Goal: Find contact information: Find contact information

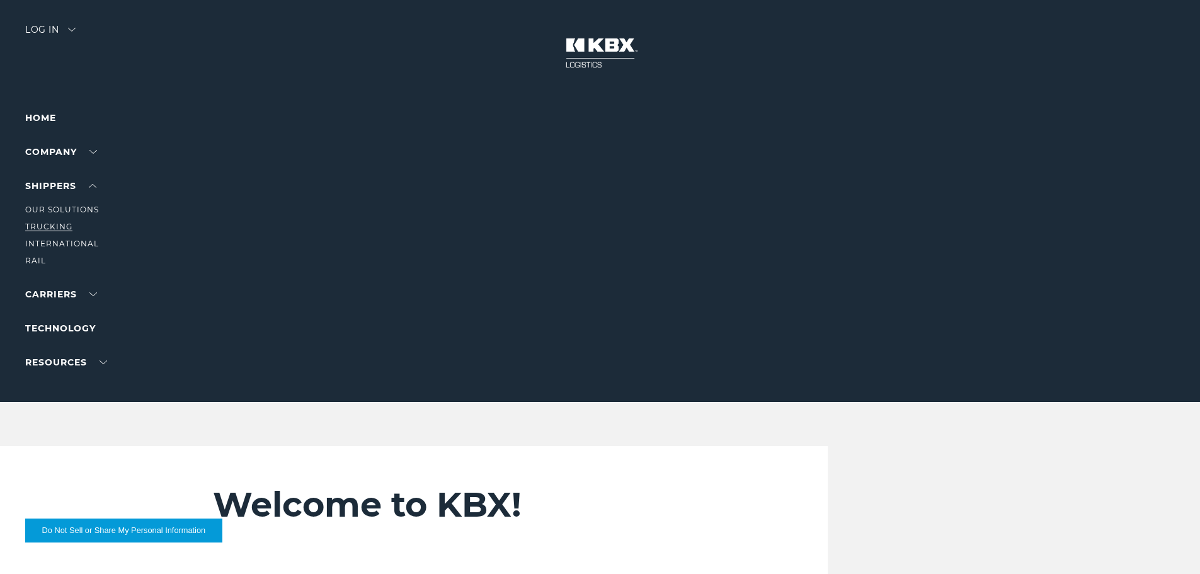
click at [59, 226] on link "Trucking" at bounding box center [48, 226] width 47 height 9
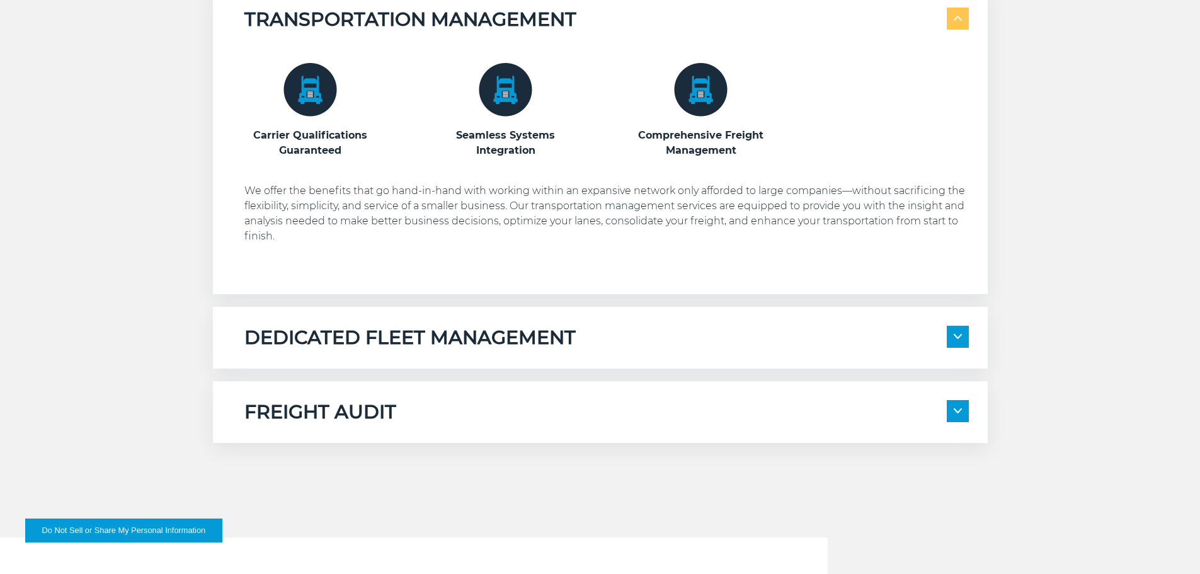
scroll to position [756, 0]
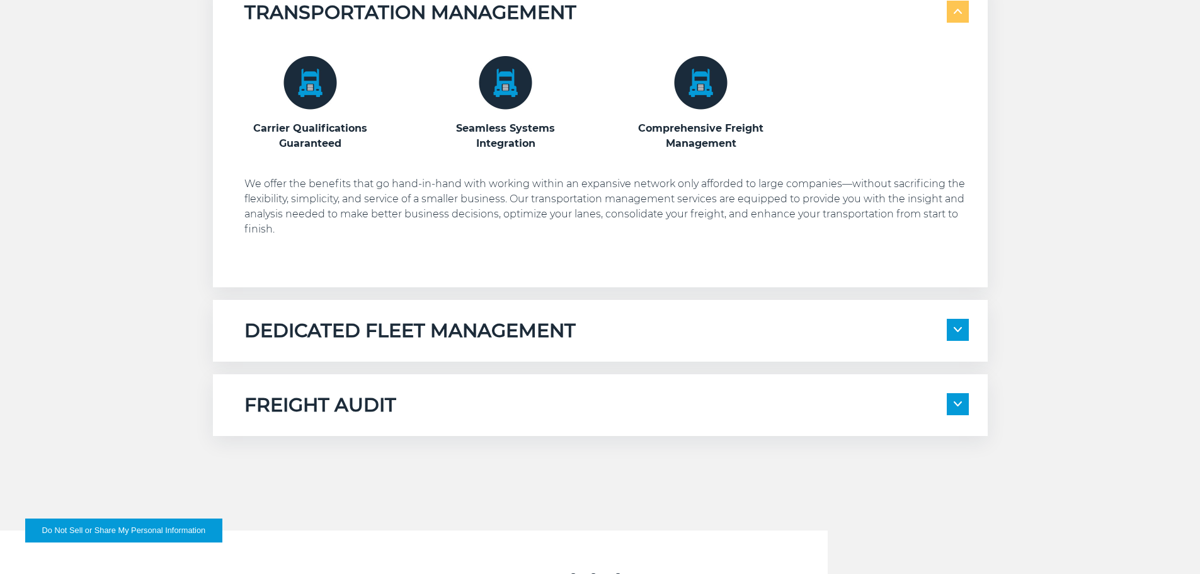
click at [958, 333] on span at bounding box center [958, 330] width 22 height 22
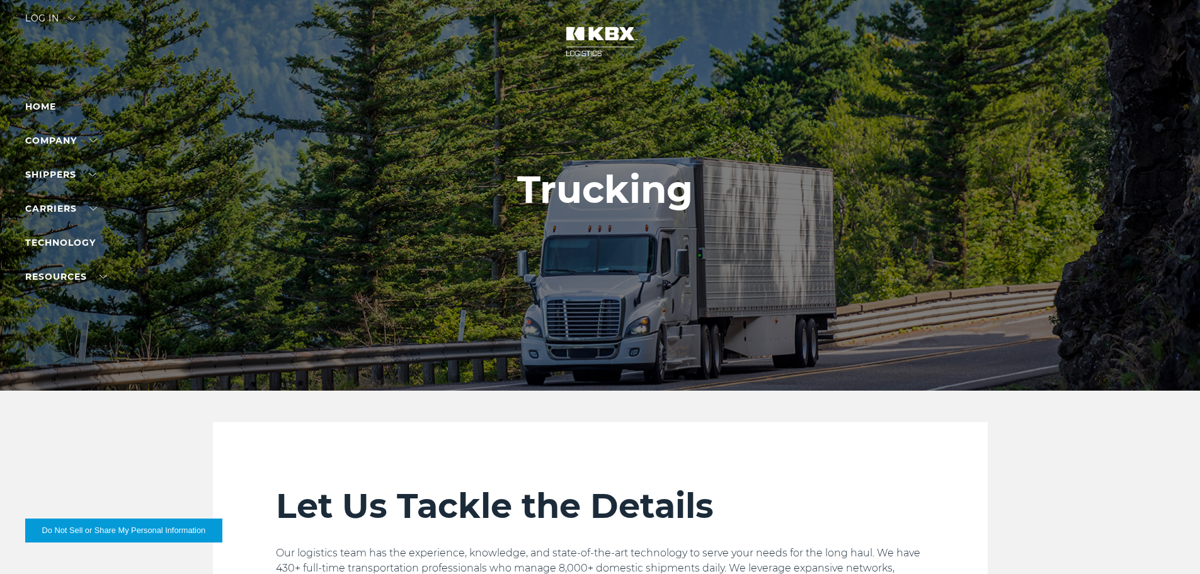
scroll to position [0, 0]
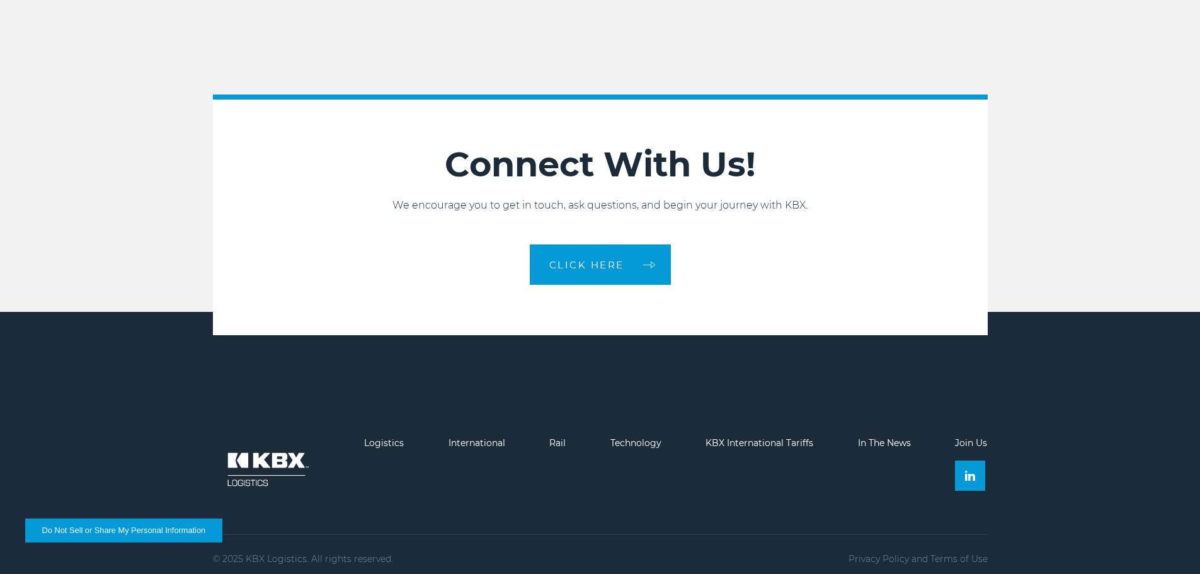
scroll to position [2812, 0]
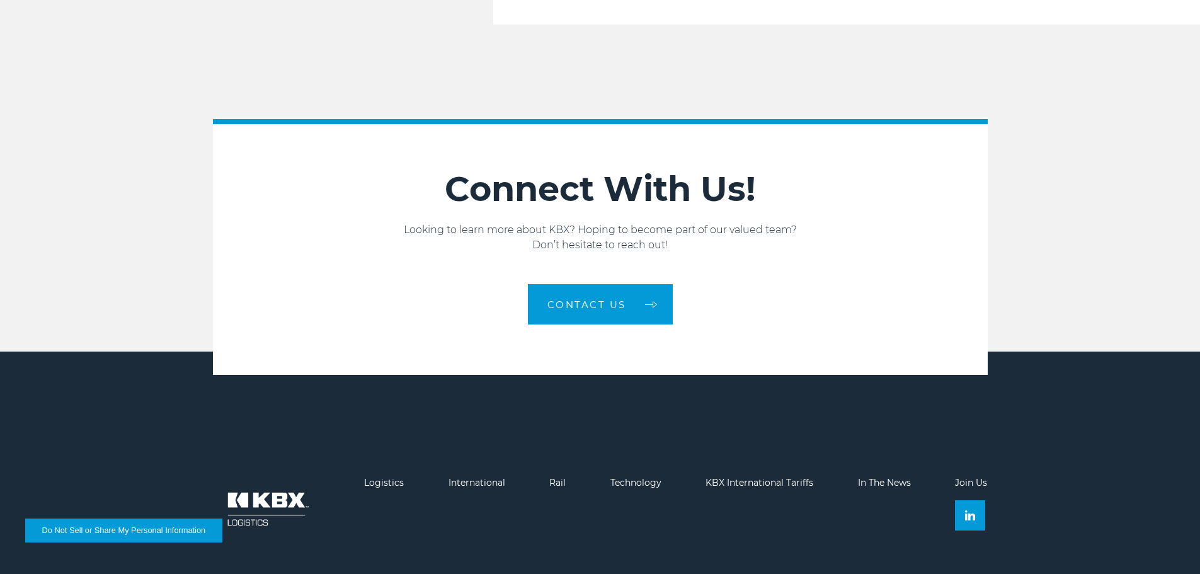
scroll to position [2134, 0]
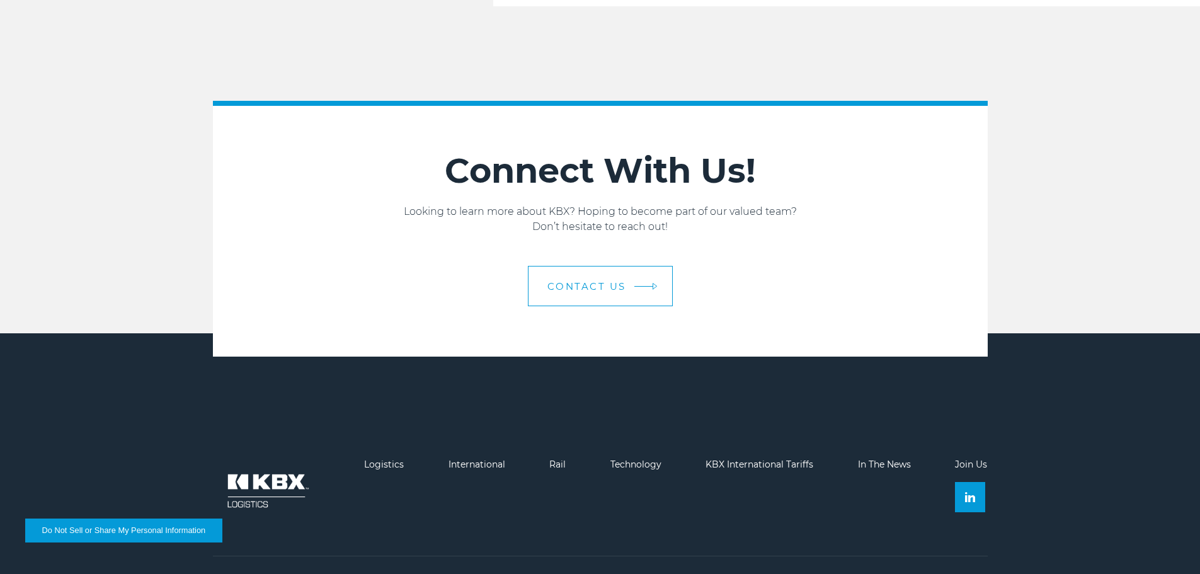
click at [570, 282] on span "Contact us" at bounding box center [587, 286] width 79 height 9
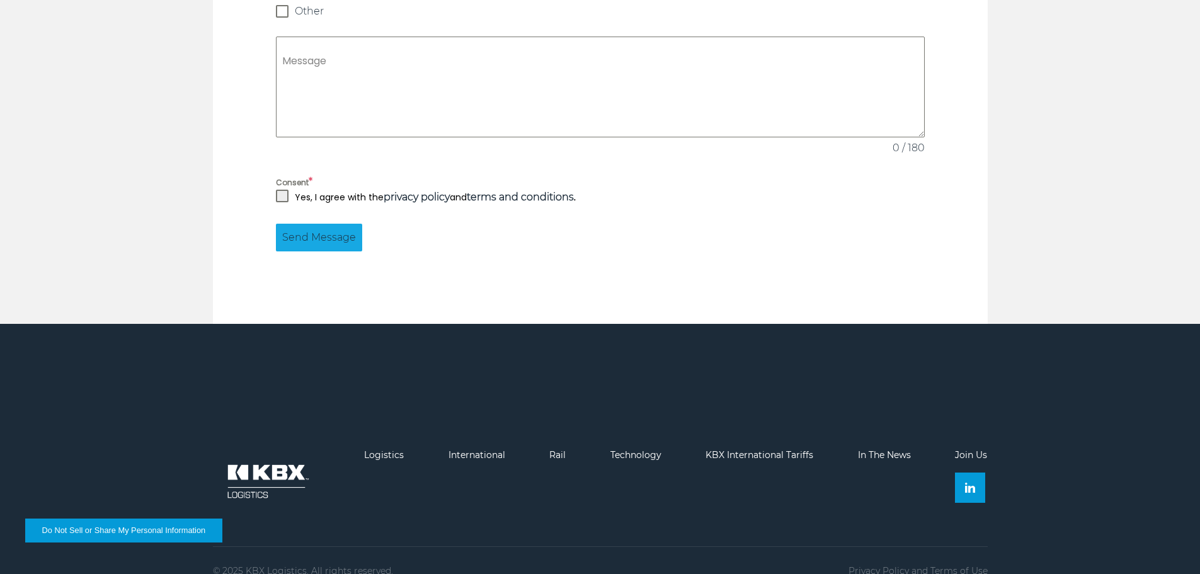
scroll to position [1203, 0]
